Goal: Find specific page/section: Find specific page/section

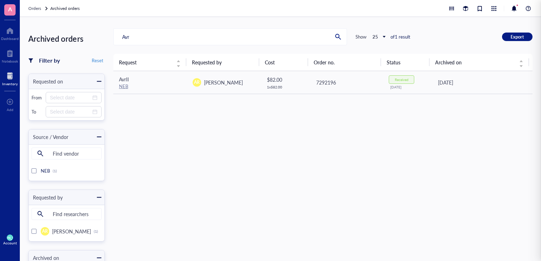
click at [162, 139] on div "Request Requested by Cost Order no. Status Archived on AvrII NEB AR [PERSON_NAM…" at bounding box center [322, 193] width 419 height 278
click at [12, 75] on div at bounding box center [10, 75] width 16 height 11
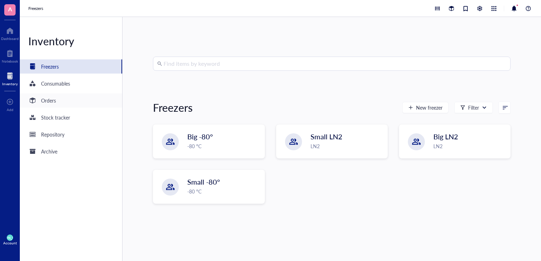
click at [50, 105] on div "Orders" at bounding box center [71, 100] width 102 height 14
